Goal: Task Accomplishment & Management: Manage account settings

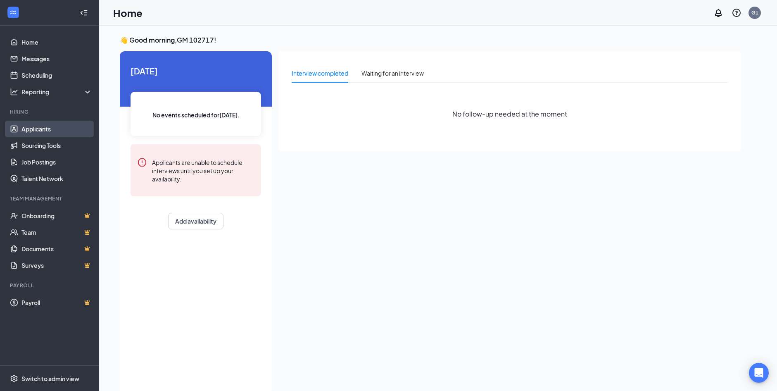
click at [51, 130] on link "Applicants" at bounding box center [56, 129] width 71 height 17
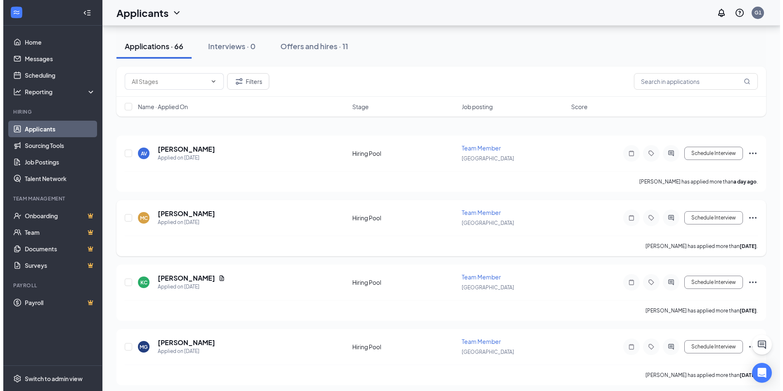
scroll to position [124, 0]
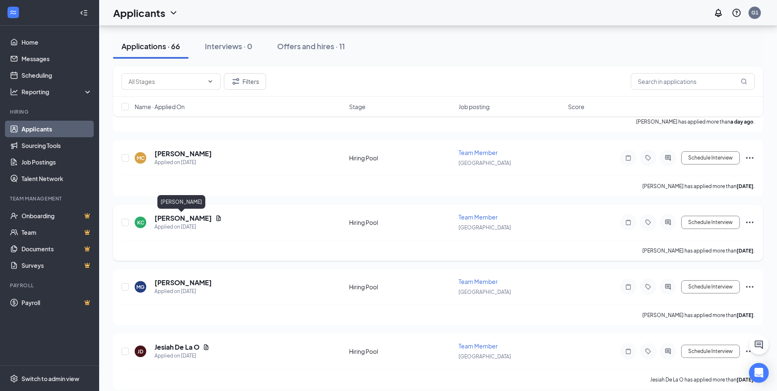
click at [190, 219] on h5 "[PERSON_NAME]" at bounding box center [183, 218] width 57 height 9
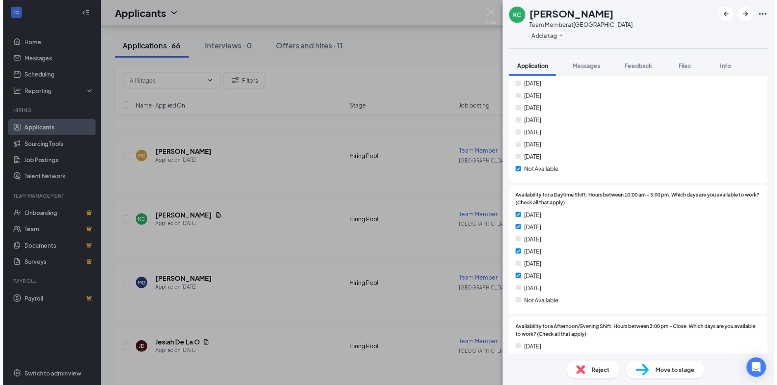
scroll to position [661, 0]
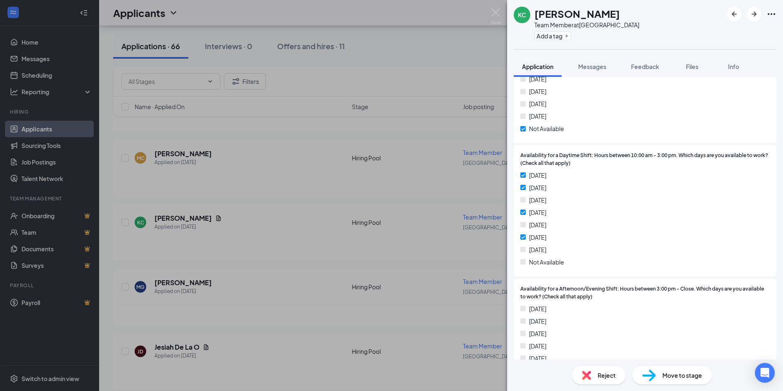
click at [283, 230] on div "KC [PERSON_NAME] Team Member at [GEOGRAPHIC_DATA] Add a tag Application Message…" at bounding box center [391, 195] width 783 height 391
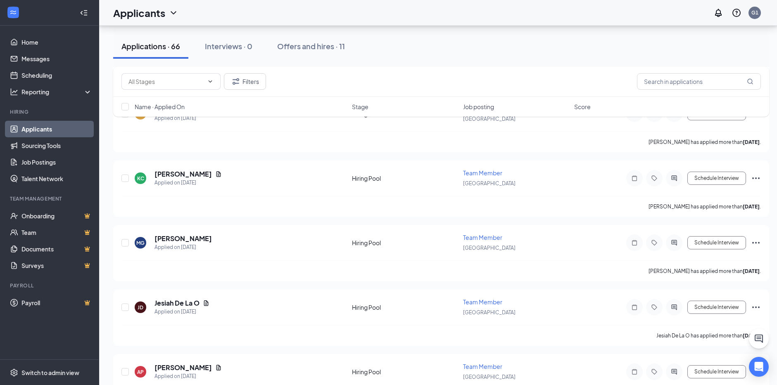
scroll to position [165, 0]
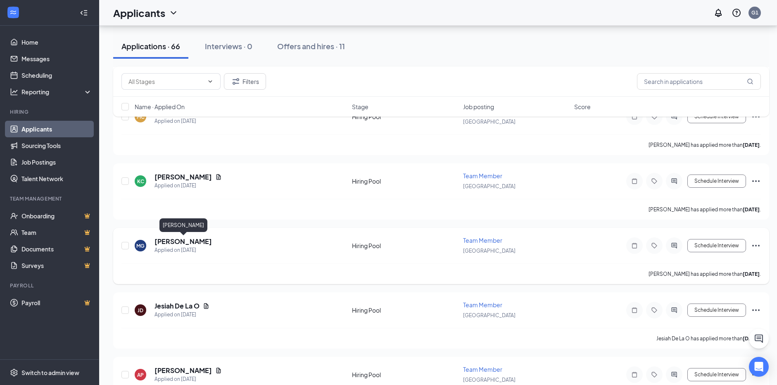
click at [171, 238] on h5 "[PERSON_NAME]" at bounding box center [183, 241] width 57 height 9
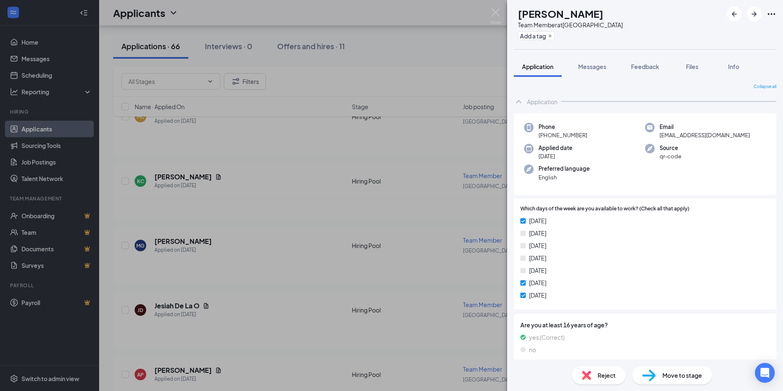
click at [290, 236] on div "MG [PERSON_NAME] Team Member at [GEOGRAPHIC_DATA] Add a tag Application Message…" at bounding box center [391, 195] width 783 height 391
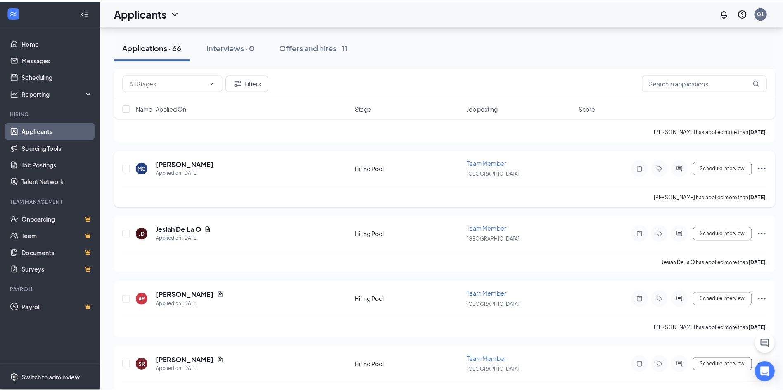
scroll to position [248, 0]
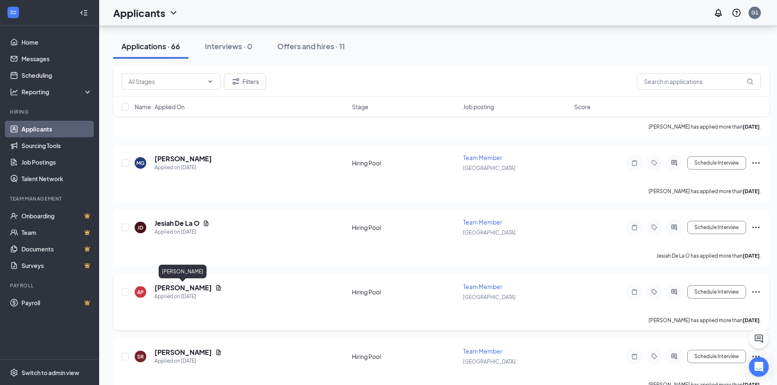
click at [203, 285] on h5 "[PERSON_NAME]" at bounding box center [183, 287] width 57 height 9
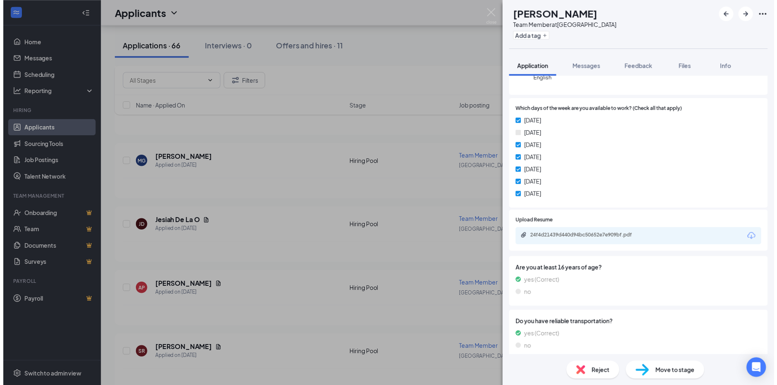
scroll to position [124, 0]
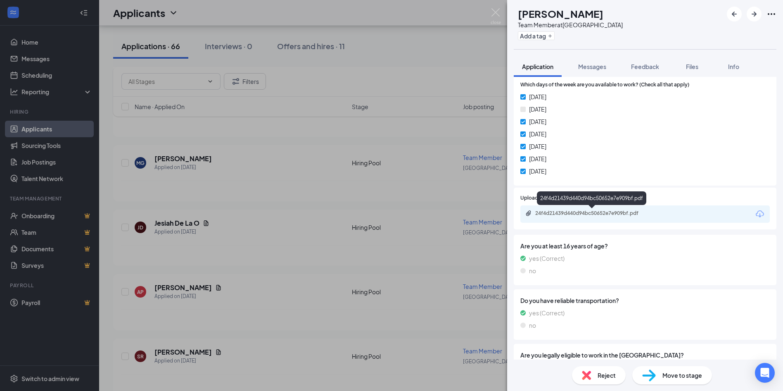
click at [579, 213] on div "24f4d21439d440d94bc50652e7e909bf.pdf" at bounding box center [594, 213] width 116 height 7
click at [404, 192] on div "AP [PERSON_NAME] Team Member at [GEOGRAPHIC_DATA] Add a tag Application Message…" at bounding box center [391, 195] width 783 height 391
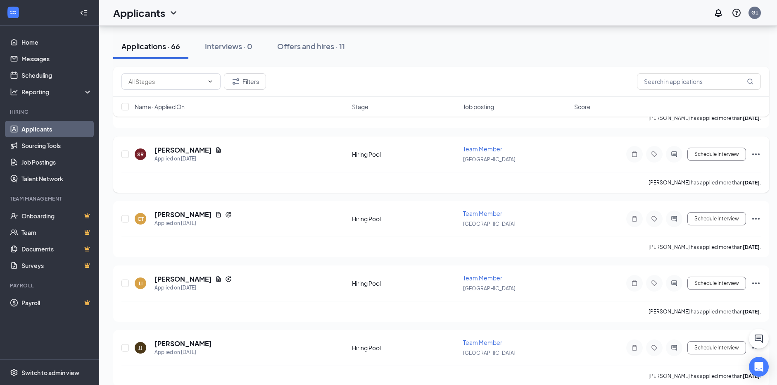
scroll to position [496, 0]
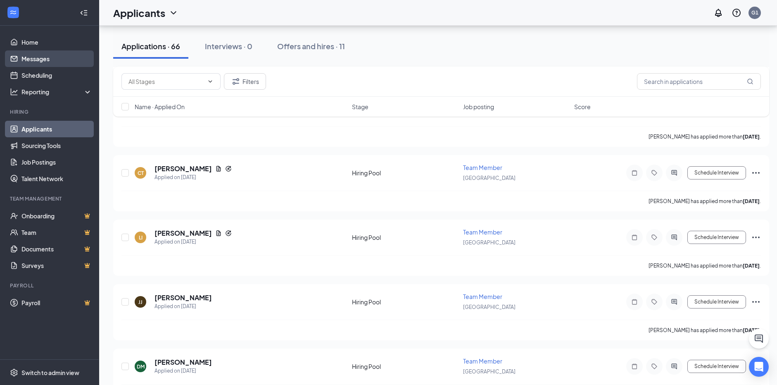
drag, startPoint x: 37, startPoint y: 55, endPoint x: 92, endPoint y: 66, distance: 55.7
click at [37, 55] on link "Messages" at bounding box center [56, 58] width 71 height 17
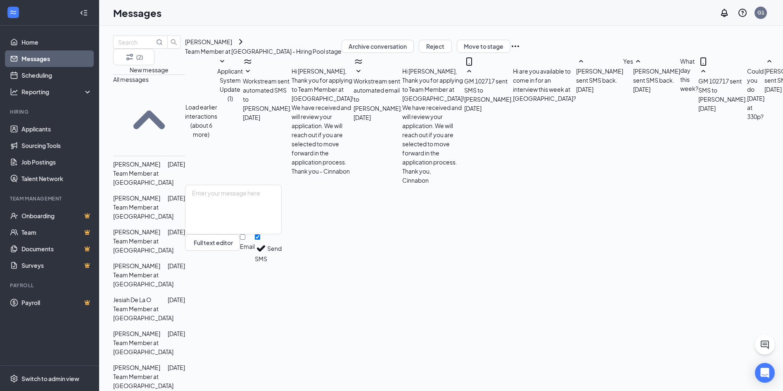
scroll to position [208, 0]
